Goal: Transaction & Acquisition: Download file/media

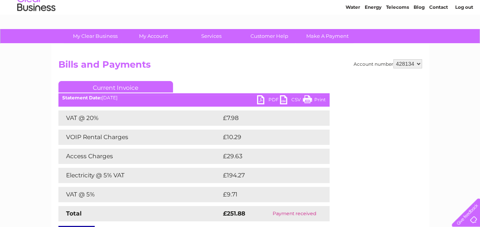
scroll to position [27, 0]
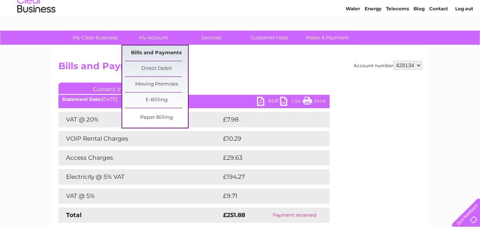
click at [149, 53] on link "Bills and Payments" at bounding box center [156, 52] width 63 height 15
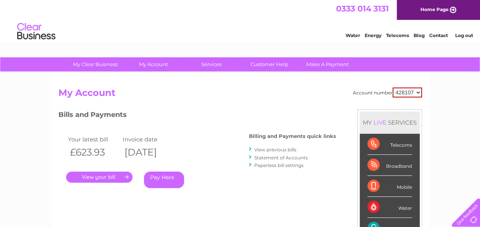
click at [417, 92] on select "428107 428134" at bounding box center [406, 92] width 29 height 10
select select "428134"
click at [392, 87] on select "428107 428134" at bounding box center [406, 92] width 29 height 10
click at [108, 176] on link "." at bounding box center [99, 176] width 66 height 11
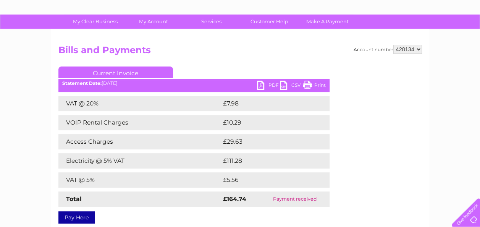
scroll to position [44, 0]
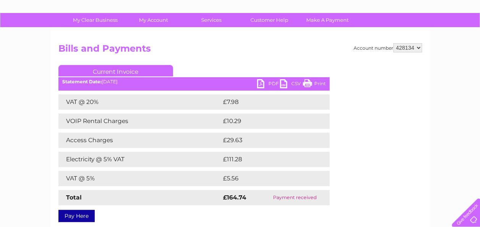
click at [267, 81] on link "PDF" at bounding box center [268, 84] width 23 height 11
click at [418, 45] on select "428107 428134" at bounding box center [407, 47] width 29 height 9
select select "428107"
click at [393, 43] on select "428107 428134" at bounding box center [407, 47] width 29 height 9
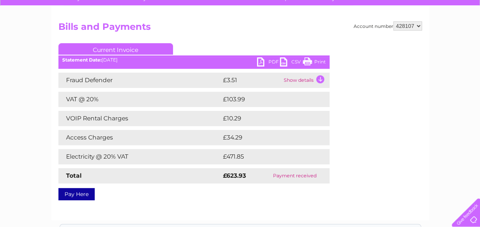
scroll to position [67, 0]
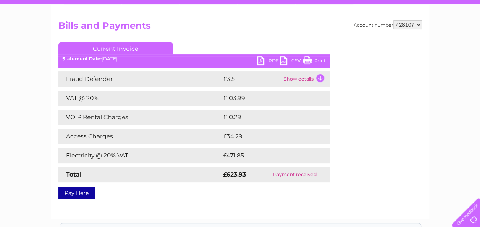
click at [268, 60] on link "PDF" at bounding box center [268, 61] width 23 height 11
